Goal: Task Accomplishment & Management: Use online tool/utility

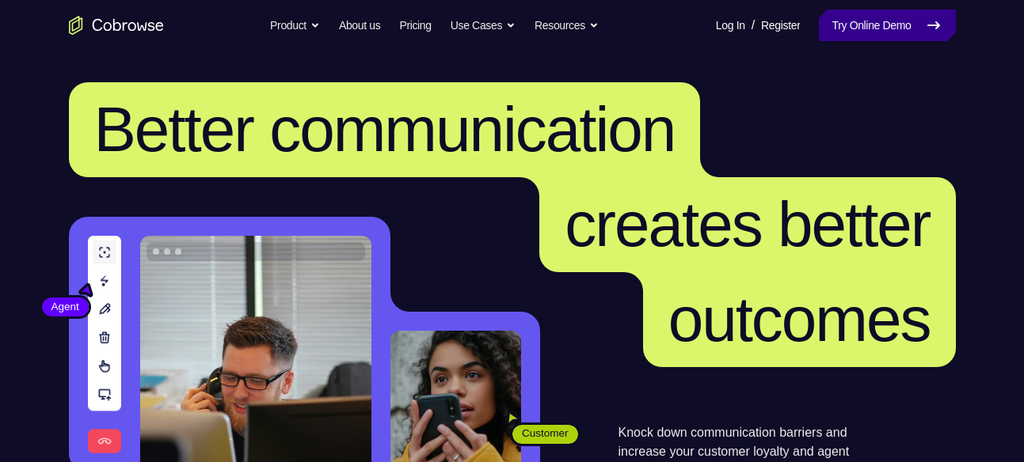
click at [921, 26] on link "Try Online Demo" at bounding box center [887, 26] width 136 height 32
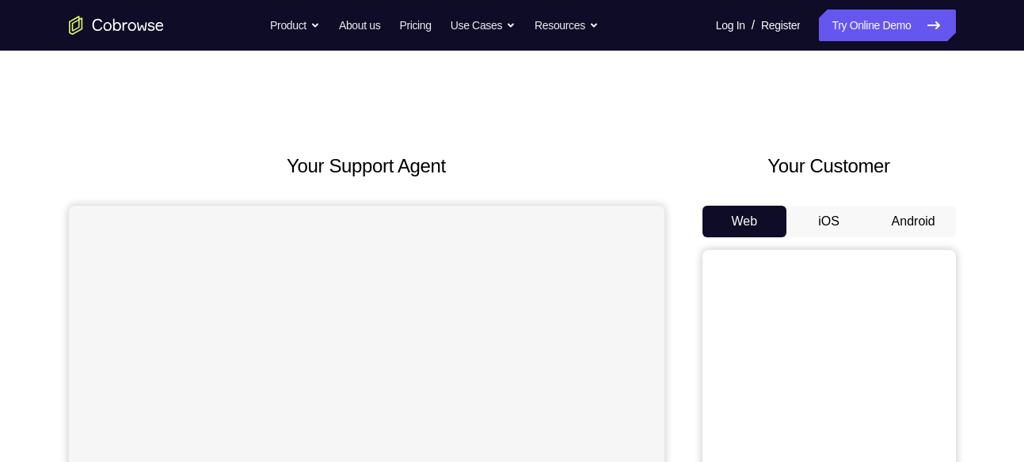
click at [910, 218] on button "Android" at bounding box center [913, 222] width 85 height 32
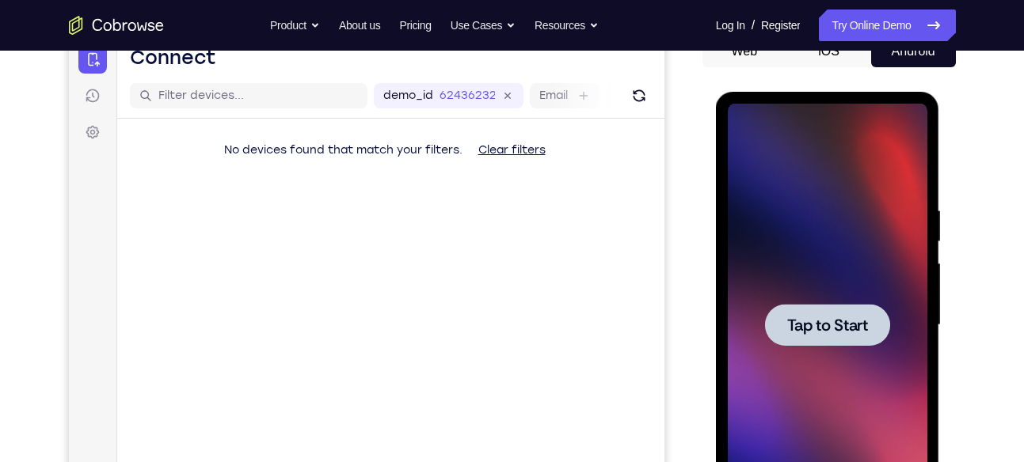
click at [859, 325] on span "Tap to Start" at bounding box center [827, 325] width 81 height 16
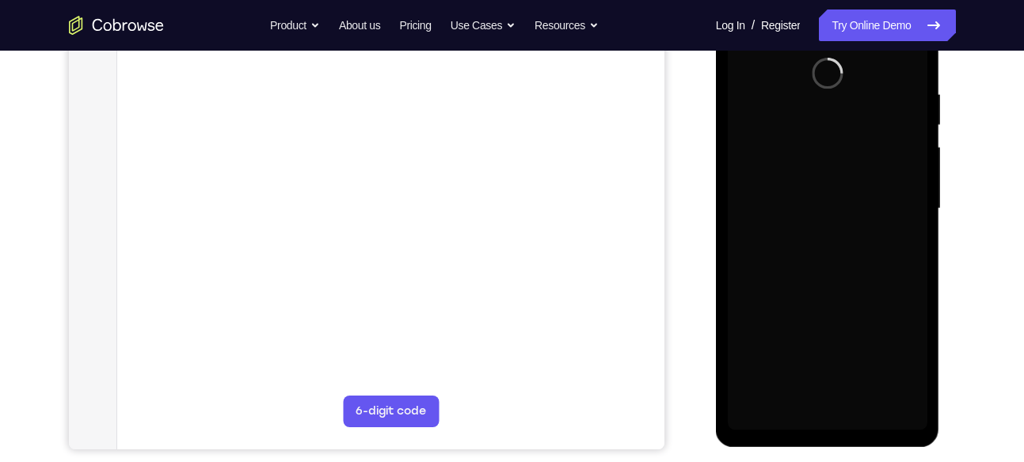
scroll to position [260, 0]
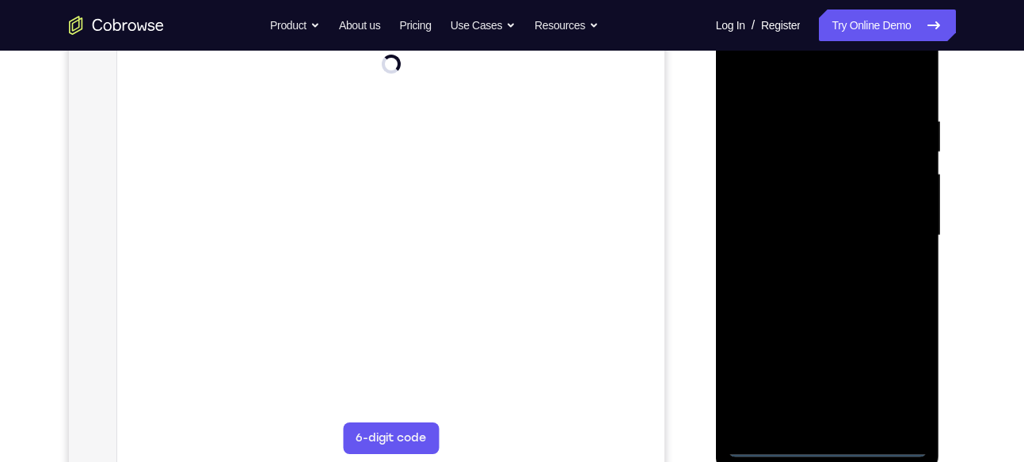
click at [831, 435] on div at bounding box center [828, 235] width 200 height 443
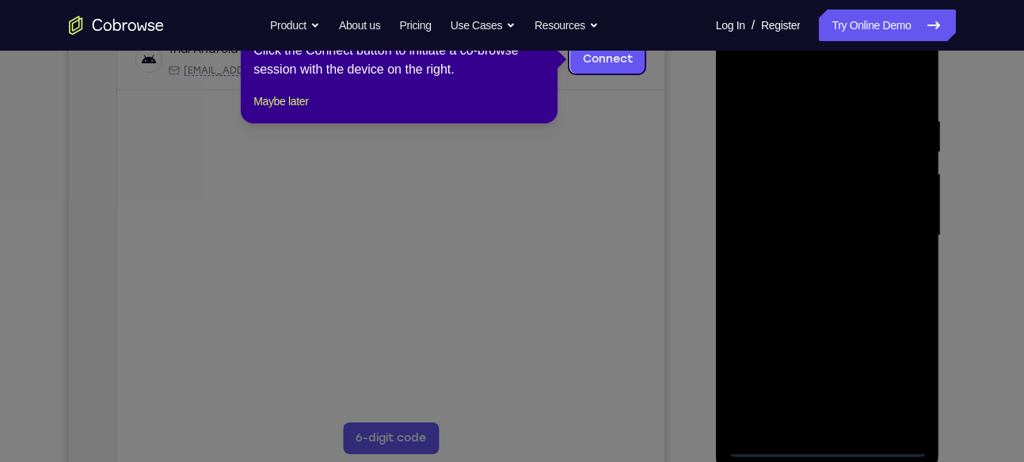
click at [295, 124] on div "1 of 8 × Click the Connect button to initiate a co-browse session with the devi…" at bounding box center [399, 62] width 317 height 124
click at [295, 111] on button "Maybe later" at bounding box center [280, 101] width 55 height 19
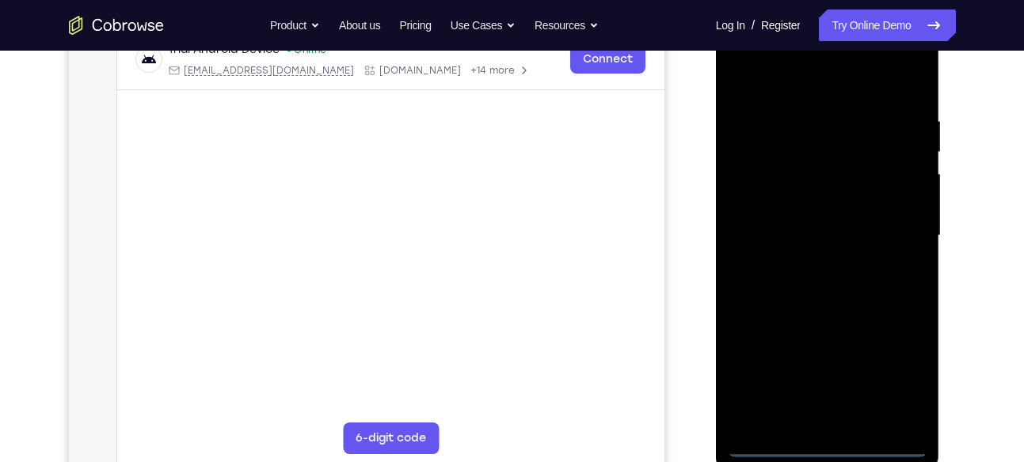
click at [831, 447] on div at bounding box center [828, 235] width 200 height 443
click at [902, 382] on div at bounding box center [828, 235] width 200 height 443
click at [875, 228] on div at bounding box center [828, 235] width 200 height 443
click at [830, 446] on div at bounding box center [828, 235] width 200 height 443
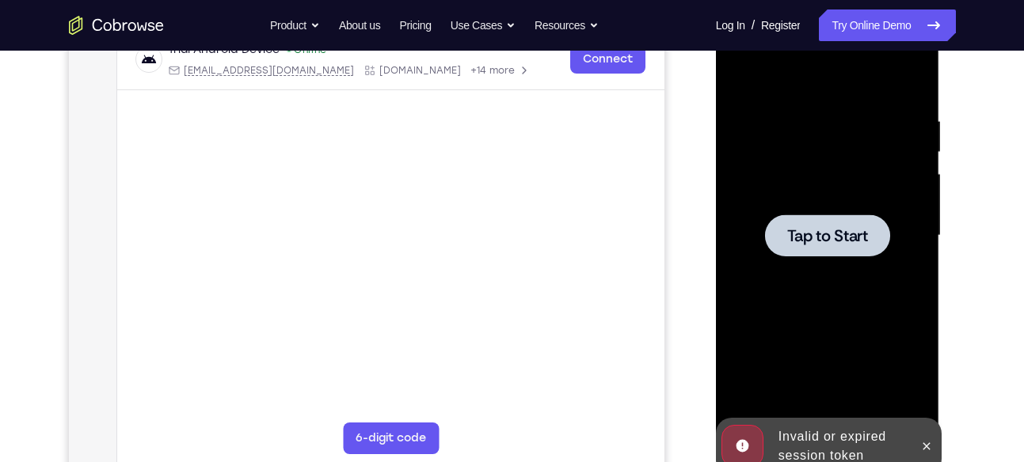
click at [832, 220] on div at bounding box center [827, 236] width 125 height 42
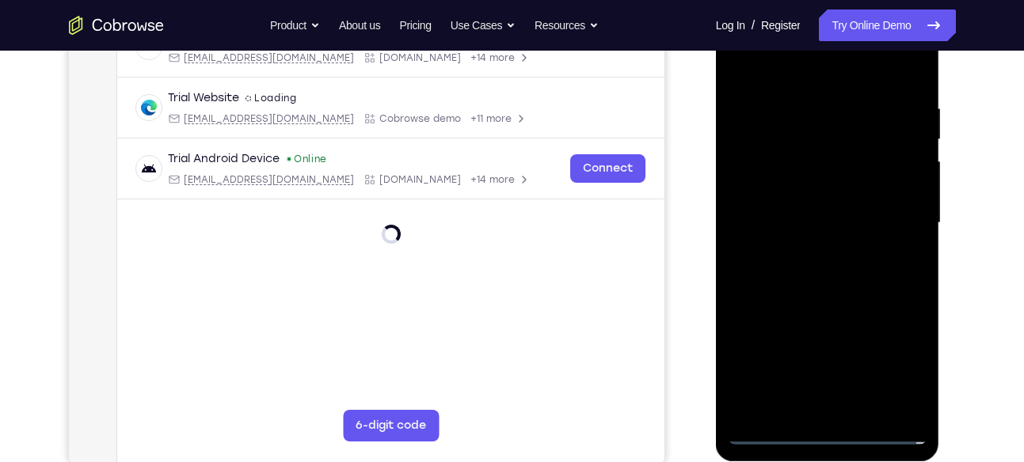
scroll to position [273, 0]
click at [835, 431] on div at bounding box center [828, 222] width 200 height 443
click at [820, 432] on div at bounding box center [828, 222] width 200 height 443
click at [892, 374] on div at bounding box center [828, 222] width 200 height 443
click at [804, 68] on div at bounding box center [828, 222] width 200 height 443
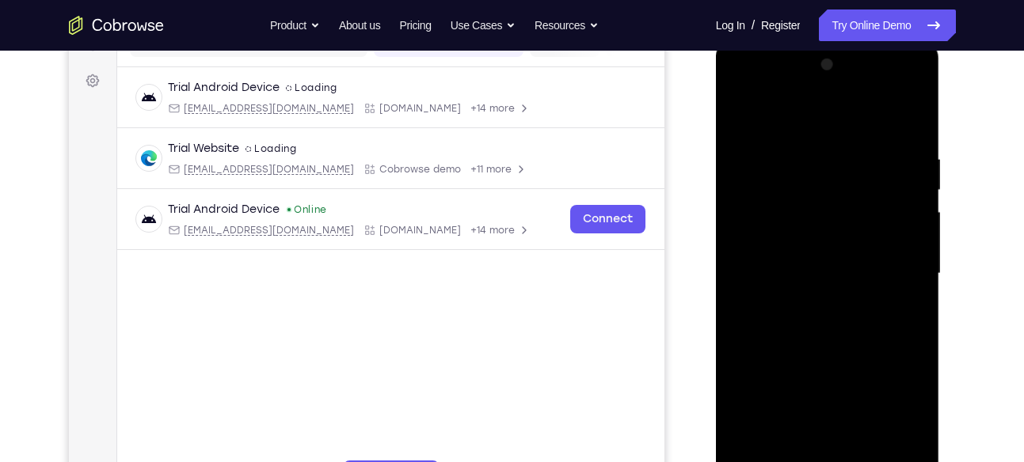
scroll to position [223, 0]
click at [889, 262] on div at bounding box center [828, 272] width 200 height 443
click at [811, 300] on div at bounding box center [828, 272] width 200 height 443
click at [817, 259] on div at bounding box center [828, 272] width 200 height 443
click at [809, 239] on div at bounding box center [828, 272] width 200 height 443
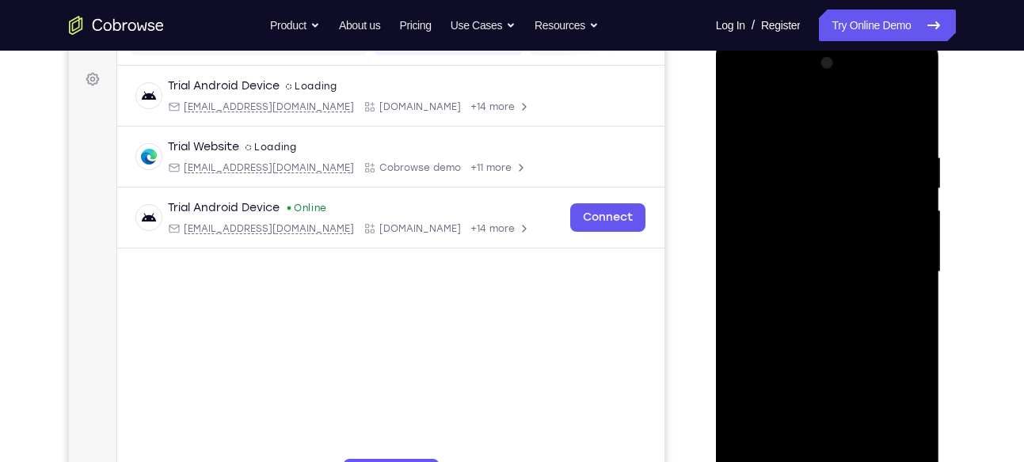
click at [823, 266] on div at bounding box center [828, 272] width 200 height 443
click at [846, 329] on div at bounding box center [828, 272] width 200 height 443
click at [846, 322] on div at bounding box center [828, 272] width 200 height 443
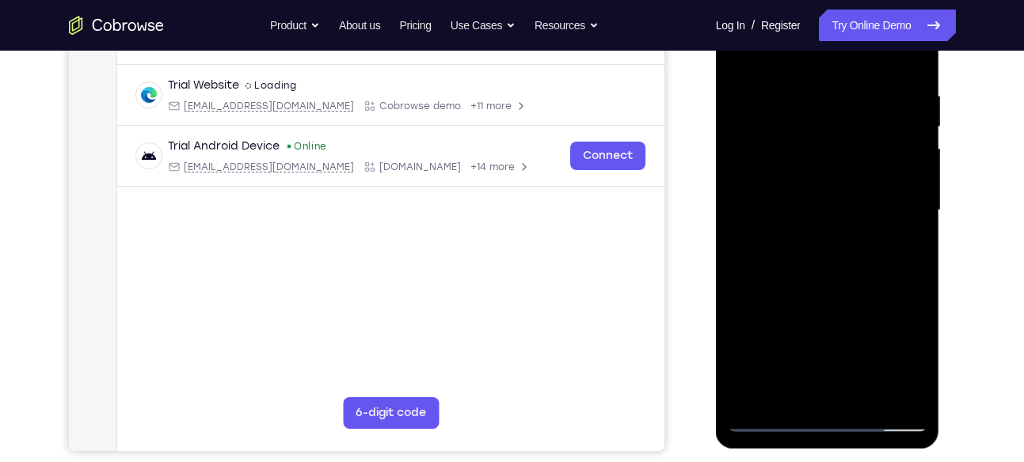
scroll to position [286, 0]
click at [824, 282] on div at bounding box center [828, 209] width 200 height 443
click at [743, 353] on div at bounding box center [828, 209] width 200 height 443
click at [799, 81] on div at bounding box center [828, 209] width 200 height 443
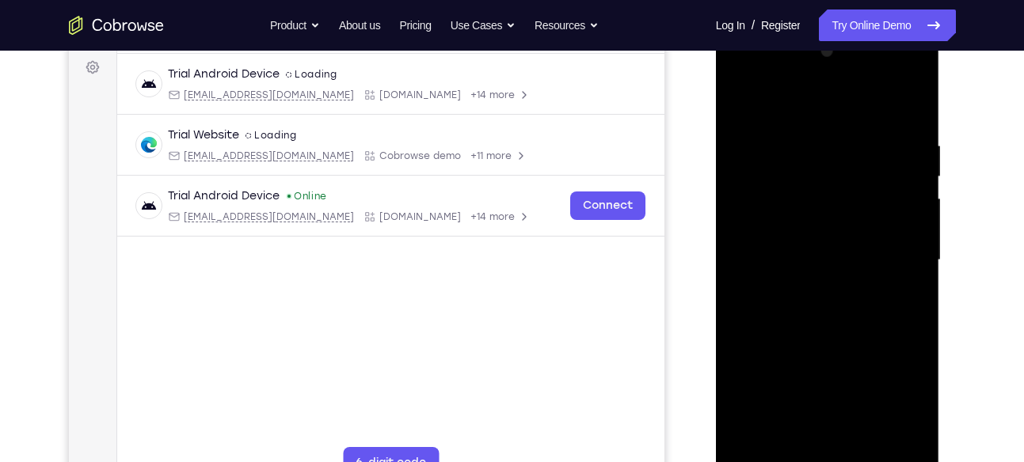
scroll to position [234, 0]
drag, startPoint x: 923, startPoint y: 329, endPoint x: 930, endPoint y: 253, distance: 77.1
click at [930, 253] on div at bounding box center [828, 265] width 224 height 472
click at [904, 252] on div at bounding box center [828, 261] width 200 height 443
click at [906, 102] on div at bounding box center [828, 261] width 200 height 443
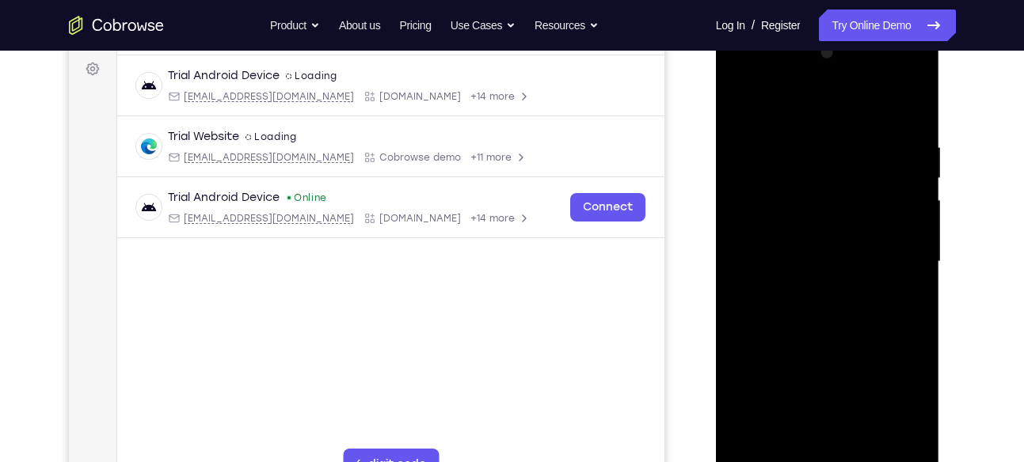
click at [834, 151] on div at bounding box center [828, 261] width 200 height 443
click at [895, 167] on div at bounding box center [828, 261] width 200 height 443
click at [906, 173] on div at bounding box center [828, 261] width 200 height 443
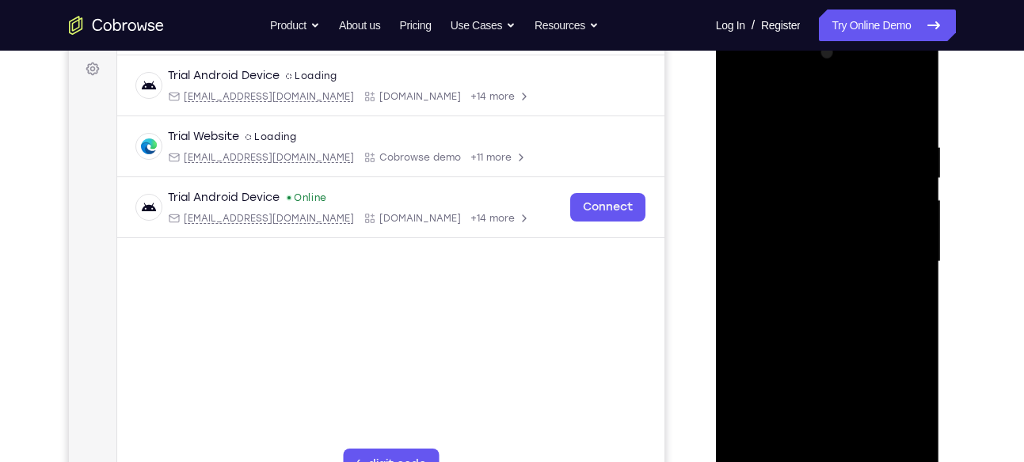
click at [910, 108] on div at bounding box center [828, 261] width 200 height 443
click at [867, 447] on div at bounding box center [828, 261] width 200 height 443
click at [839, 353] on div at bounding box center [828, 261] width 200 height 443
click at [872, 327] on div at bounding box center [828, 261] width 200 height 443
click at [735, 102] on div at bounding box center [828, 261] width 200 height 443
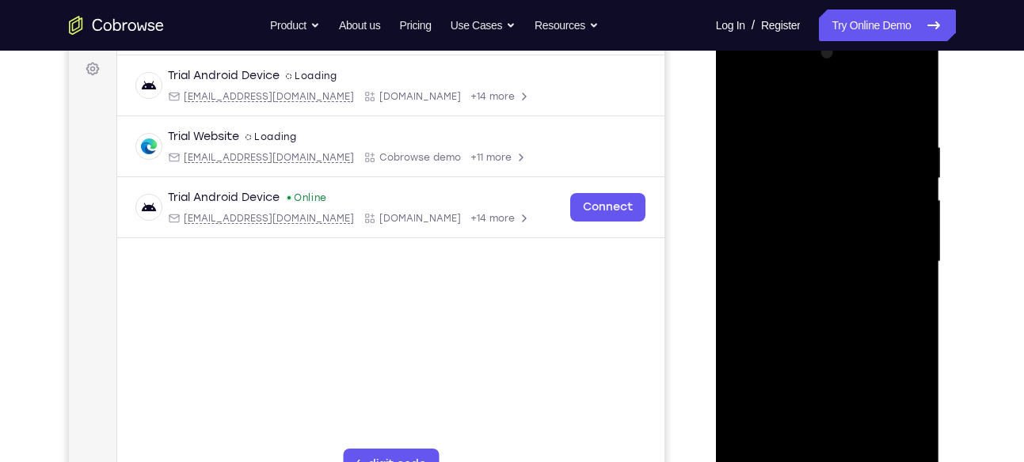
click at [750, 100] on div at bounding box center [828, 261] width 200 height 443
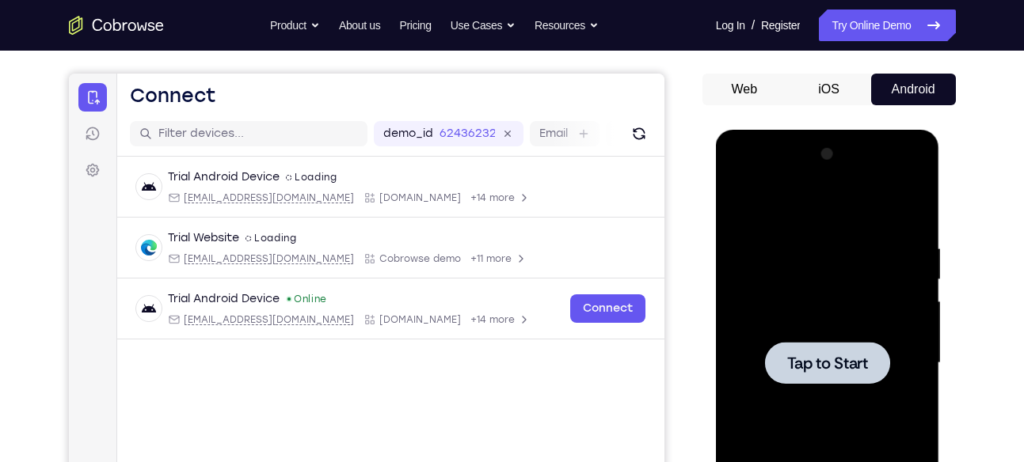
scroll to position [97, 0]
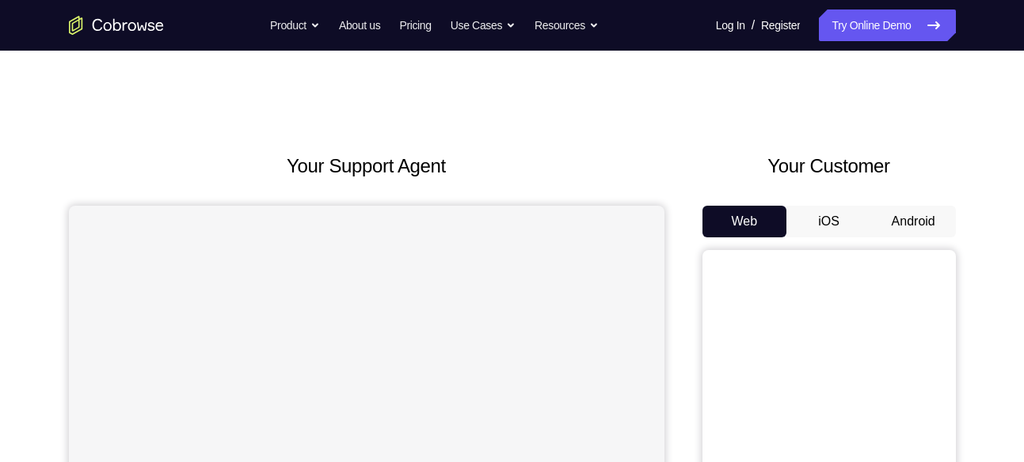
click at [920, 211] on button "Android" at bounding box center [913, 222] width 85 height 32
